Goal: Information Seeking & Learning: Learn about a topic

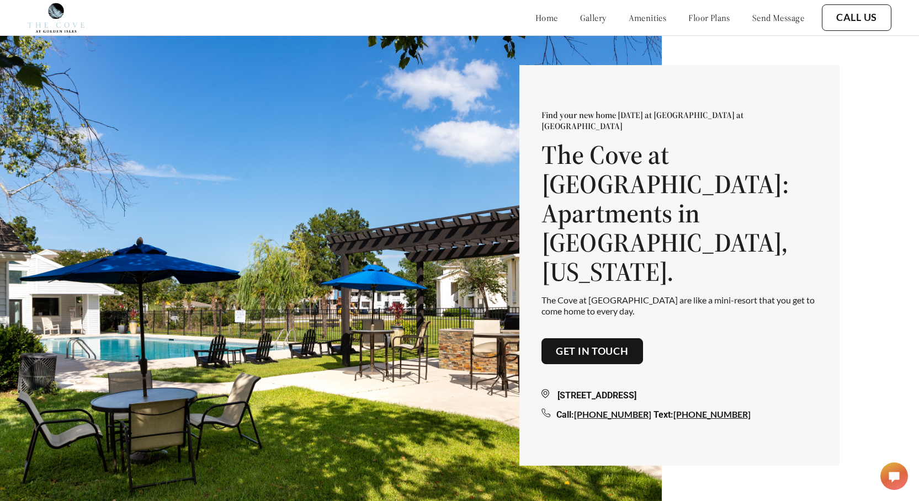
click at [580, 18] on link "gallery" at bounding box center [593, 17] width 27 height 11
click at [635, 18] on link "amenities" at bounding box center [648, 17] width 38 height 11
click at [704, 16] on link "floor plans" at bounding box center [710, 17] width 42 height 11
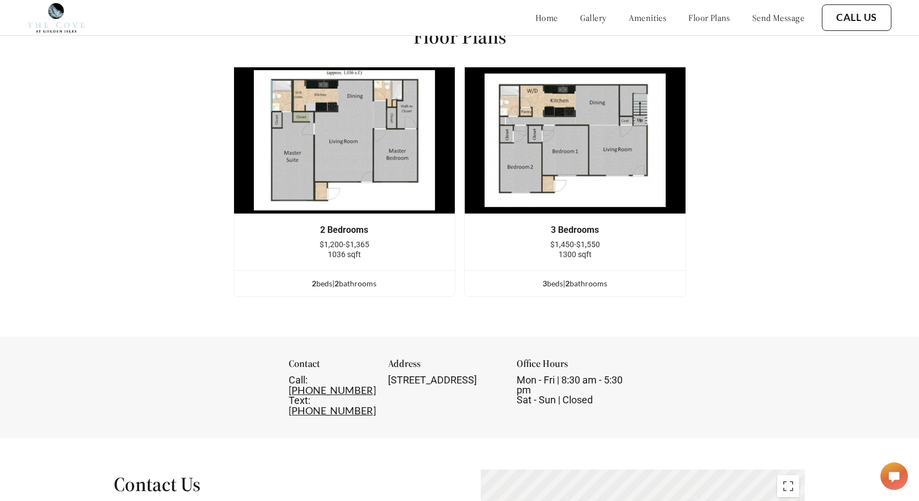
scroll to position [1438, 0]
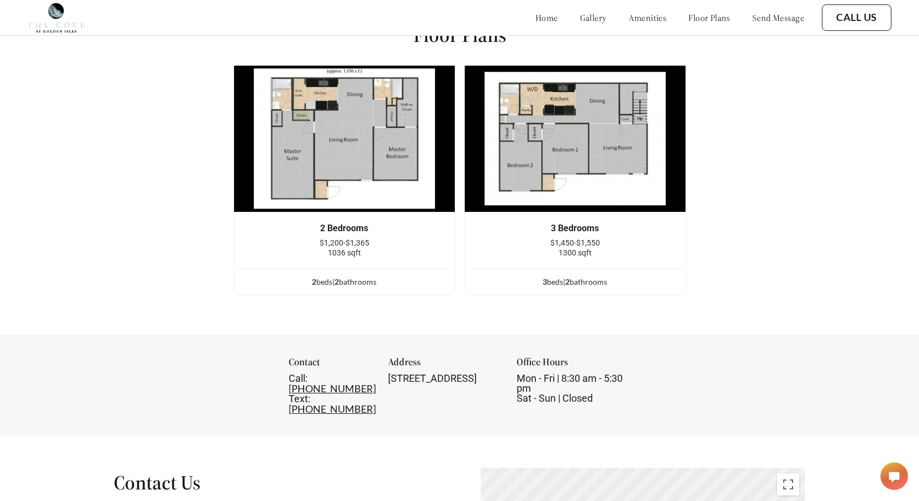
click at [371, 150] on img at bounding box center [345, 138] width 222 height 147
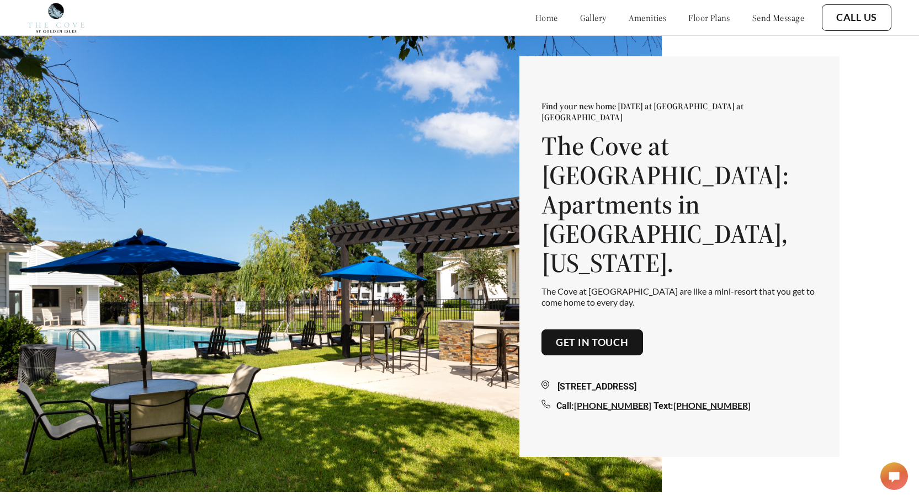
scroll to position [0, 0]
